Goal: Navigation & Orientation: Find specific page/section

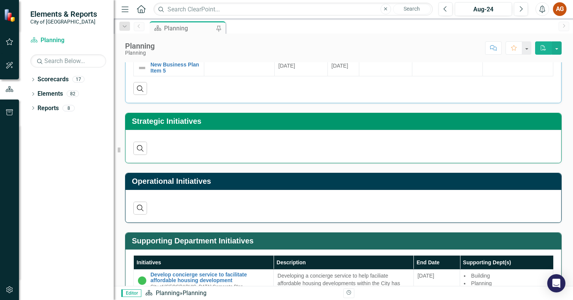
scroll to position [186, 0]
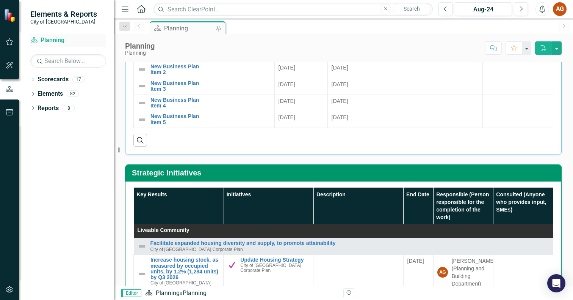
click at [53, 41] on link "Scorecard Planning" at bounding box center [68, 40] width 76 height 9
click at [49, 9] on span "Elements & Reports" at bounding box center [63, 13] width 67 height 9
click at [49, 14] on span "Elements & Reports" at bounding box center [63, 13] width 67 height 9
click at [7, 40] on icon "button" at bounding box center [10, 42] width 8 height 6
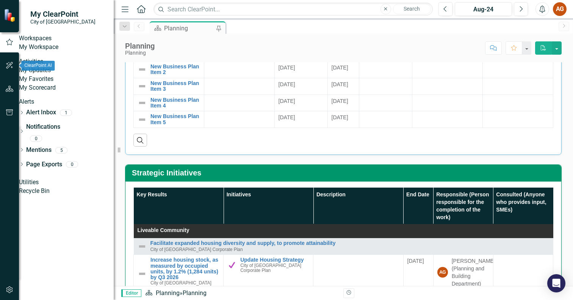
click at [14, 67] on button "button" at bounding box center [9, 66] width 17 height 16
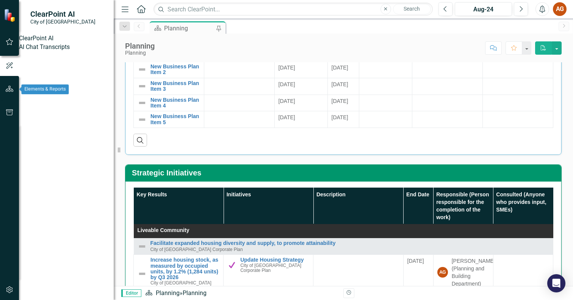
click at [9, 88] on icon "button" at bounding box center [10, 89] width 8 height 6
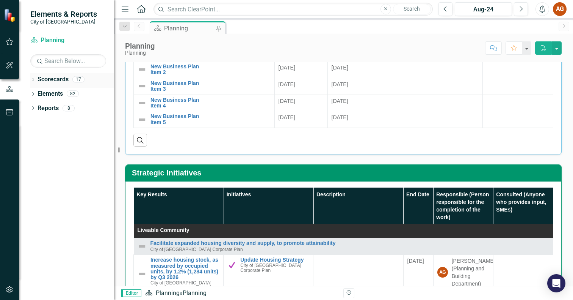
click at [42, 83] on link "Scorecards" at bounding box center [53, 79] width 31 height 9
click at [34, 81] on icon "Dropdown" at bounding box center [32, 80] width 5 height 4
click at [57, 97] on link "City of [GEOGRAPHIC_DATA] Corporate Plan" at bounding box center [71, 93] width 83 height 9
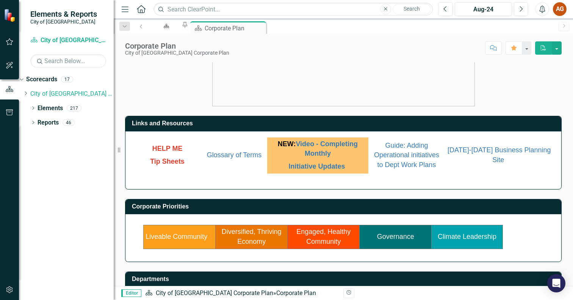
click at [450, 240] on link "Climate Leadership" at bounding box center [467, 236] width 59 height 8
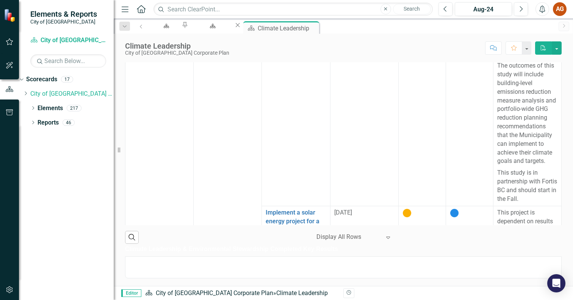
scroll to position [598, 0]
